Goal: Task Accomplishment & Management: Use online tool/utility

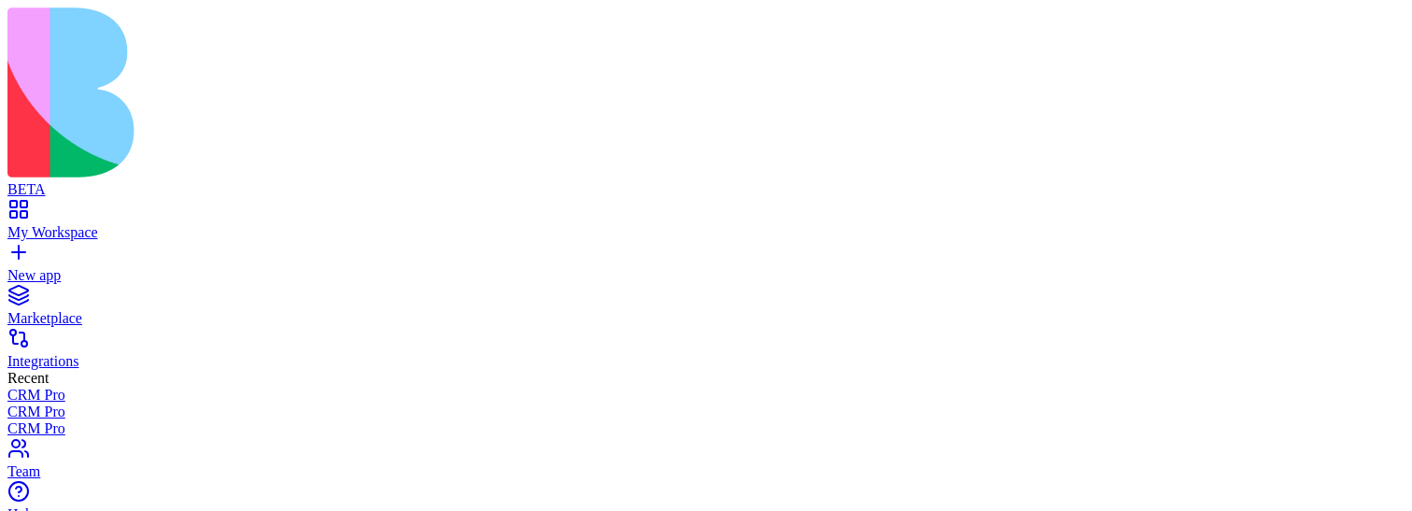
scroll to position [536, 0]
